Goal: Information Seeking & Learning: Learn about a topic

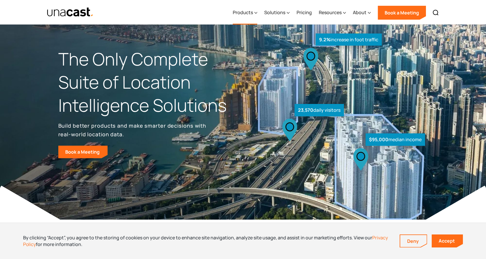
click at [244, 11] on div "Products" at bounding box center [243, 12] width 20 height 7
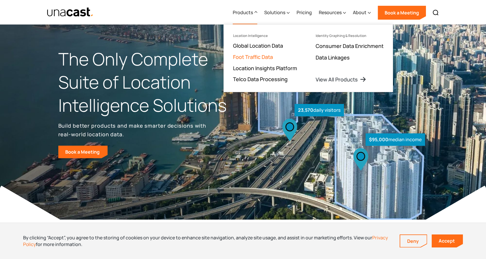
click at [245, 54] on link "Foot Traffic Data" at bounding box center [253, 56] width 40 height 7
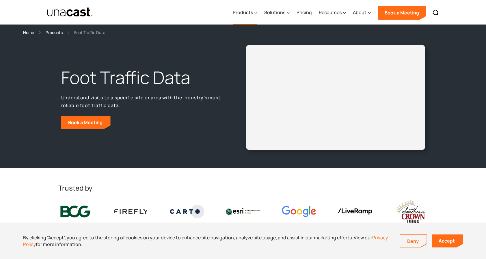
click at [244, 12] on div "Products" at bounding box center [243, 12] width 20 height 7
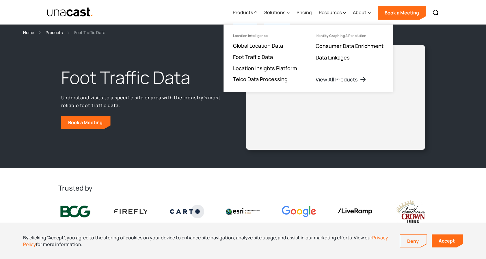
click at [283, 15] on div "Solutions" at bounding box center [274, 12] width 21 height 7
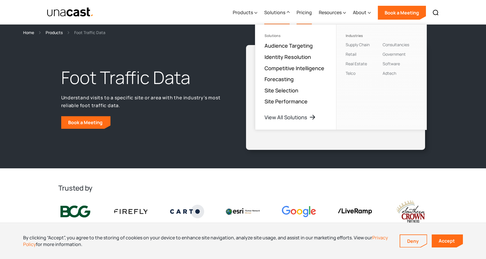
click at [302, 12] on link "Pricing" at bounding box center [303, 13] width 15 height 24
